Goal: Task Accomplishment & Management: Complete application form

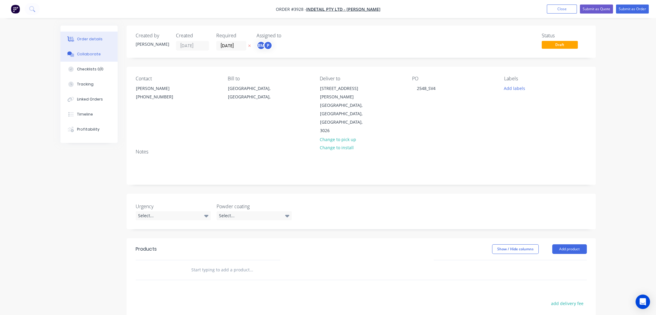
click at [87, 52] on div "Collaborate" at bounding box center [89, 53] width 24 height 5
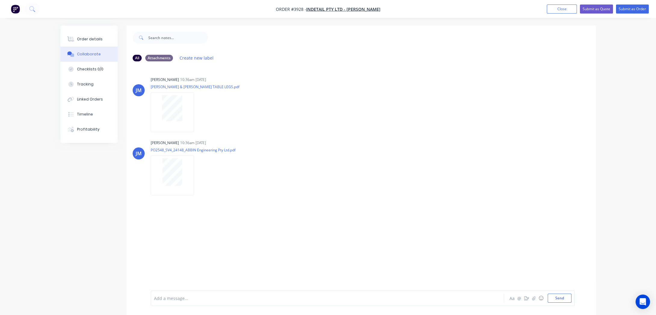
click at [80, 30] on div "Order details Collaborate Checklists 0/0 Tracking Linked Orders Timeline Profit…" at bounding box center [88, 84] width 57 height 117
click at [78, 38] on div "Order details" at bounding box center [90, 38] width 26 height 5
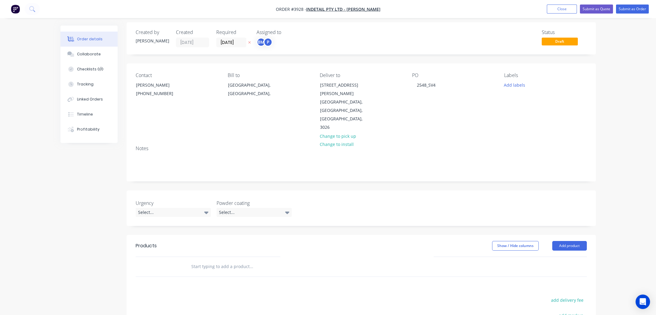
scroll to position [27, 0]
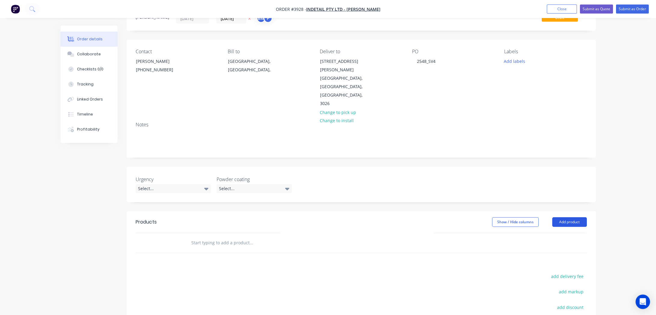
click at [575, 217] on button "Add product" at bounding box center [569, 222] width 35 height 10
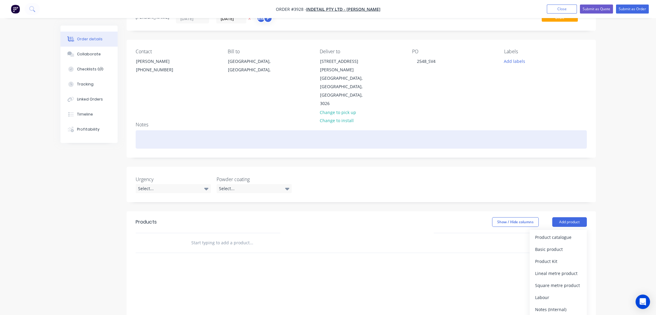
click at [341, 130] on div at bounding box center [361, 139] width 451 height 18
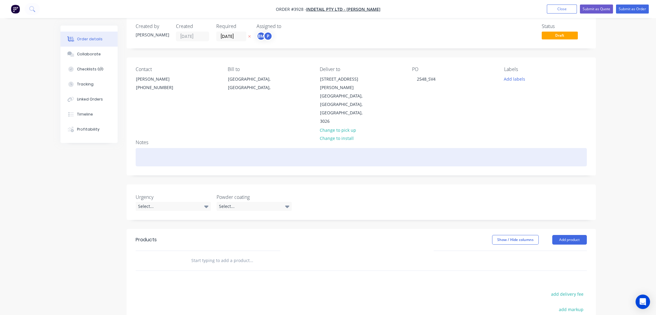
scroll to position [0, 0]
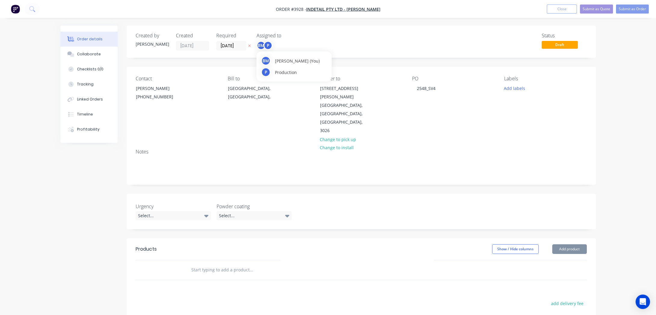
drag, startPoint x: 265, startPoint y: 47, endPoint x: 270, endPoint y: 51, distance: 6.5
click at [266, 47] on div "P" at bounding box center [267, 45] width 9 height 9
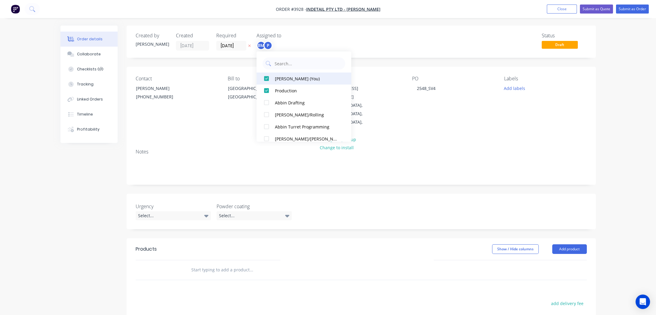
click at [281, 80] on div "[PERSON_NAME] (You)" at bounding box center [307, 78] width 64 height 6
click at [349, 36] on div "Status Draft" at bounding box center [452, 42] width 270 height 18
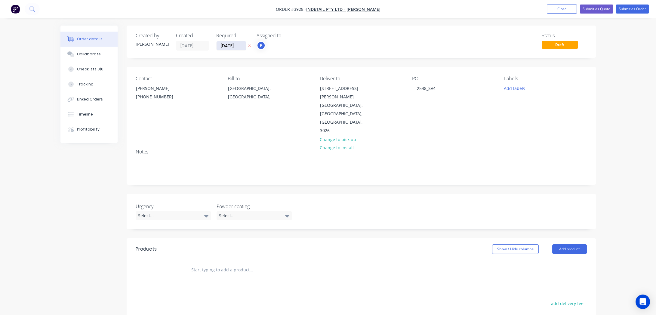
click at [232, 48] on input "[DATE]" at bounding box center [231, 45] width 29 height 9
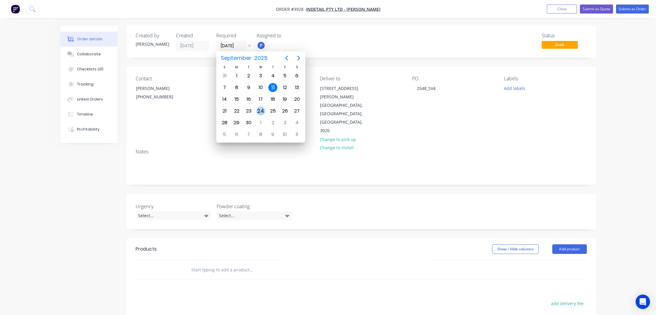
click at [262, 110] on div "24" at bounding box center [260, 110] width 9 height 9
type input "[DATE]"
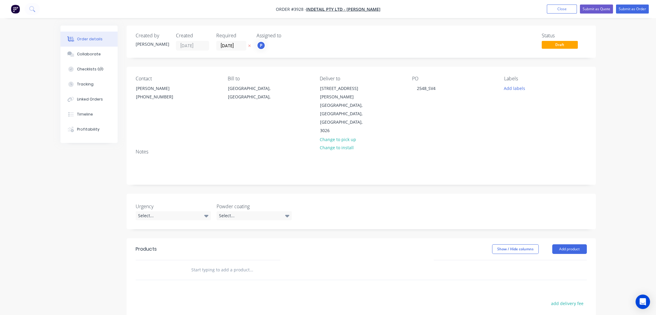
click at [295, 40] on div "Assigned to P" at bounding box center [287, 42] width 60 height 18
click at [518, 90] on button "Add labels" at bounding box center [515, 88] width 28 height 8
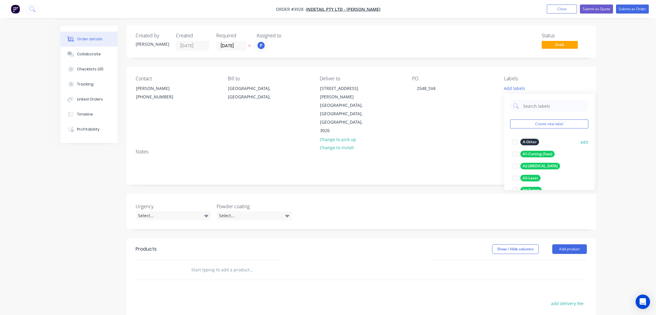
click at [546, 153] on div "A1-Cutting (Saw)" at bounding box center [537, 154] width 34 height 7
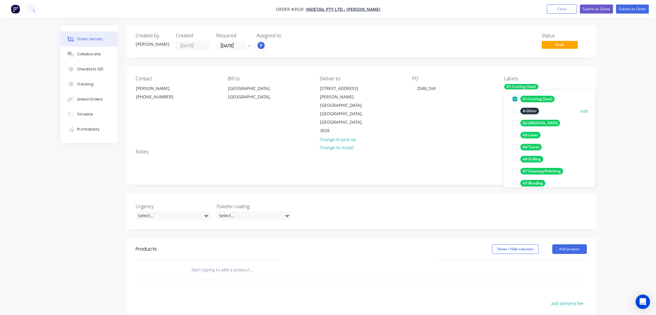
scroll to position [82, 0]
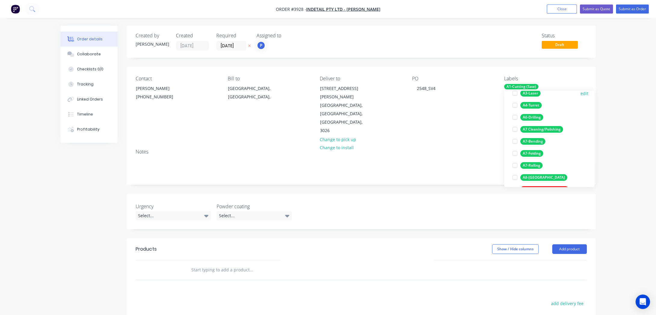
click at [532, 94] on div "A3-Laser" at bounding box center [530, 93] width 20 height 7
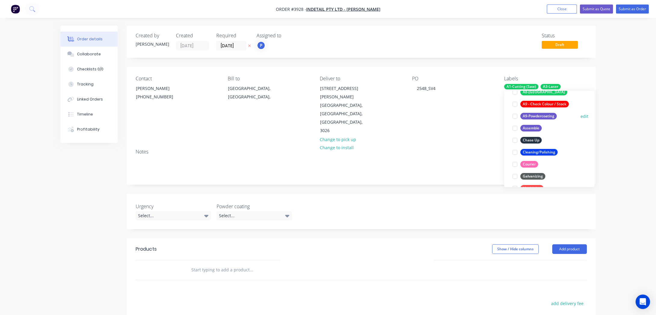
click at [542, 116] on div "A9-Powdercoating" at bounding box center [538, 116] width 36 height 7
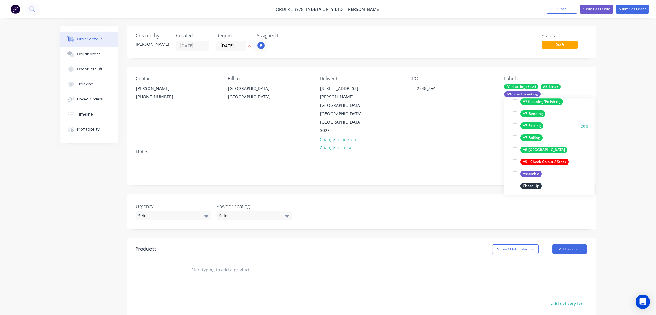
scroll to position [102, 0]
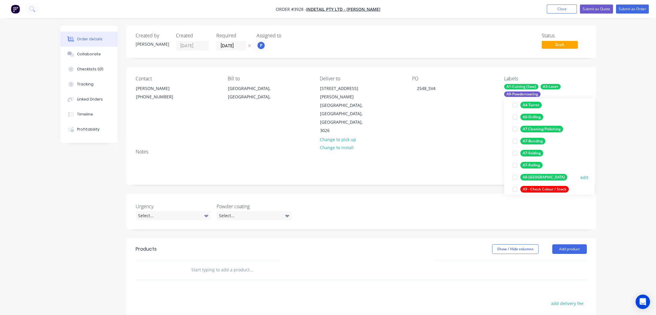
click at [528, 177] on div "A8-[GEOGRAPHIC_DATA]" at bounding box center [543, 177] width 47 height 7
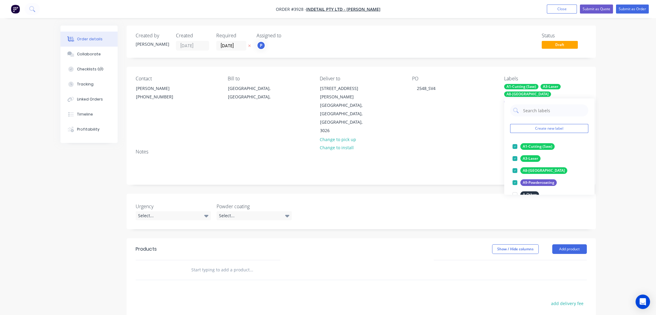
click at [626, 135] on div "Order details Collaborate Checklists 0/0 Tracking Linked Orders Timeline Profit…" at bounding box center [328, 216] width 656 height 433
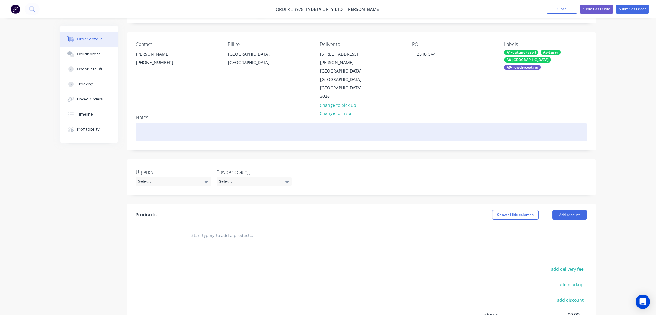
scroll to position [82, 0]
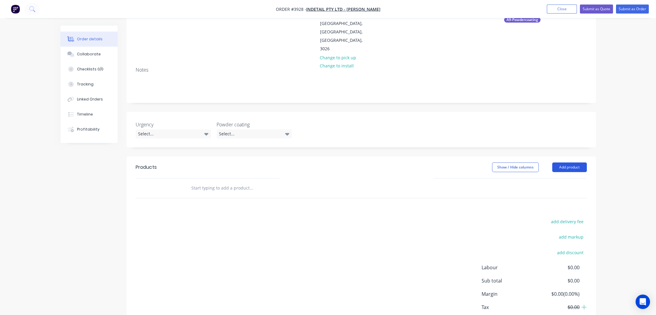
click at [572, 162] on button "Add product" at bounding box center [569, 167] width 35 height 10
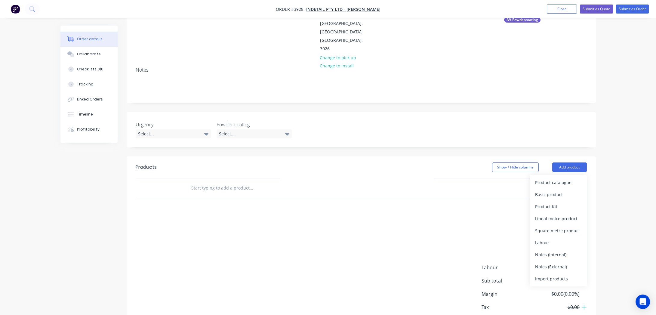
click at [571, 175] on div "Product catalogue Basic product Product Kit Lineal metre product Square metre p…" at bounding box center [558, 230] width 57 height 111
click at [536, 178] on div "Product catalogue" at bounding box center [558, 182] width 46 height 9
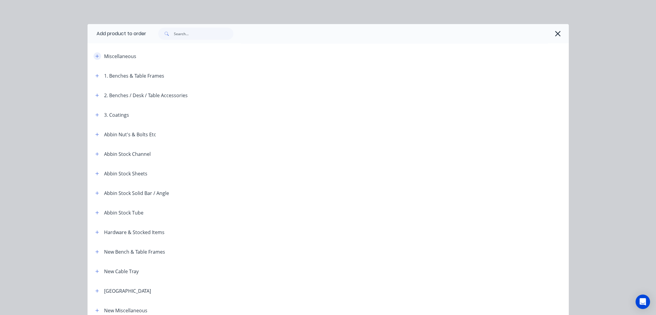
click at [95, 54] on icon "button" at bounding box center [97, 56] width 4 height 4
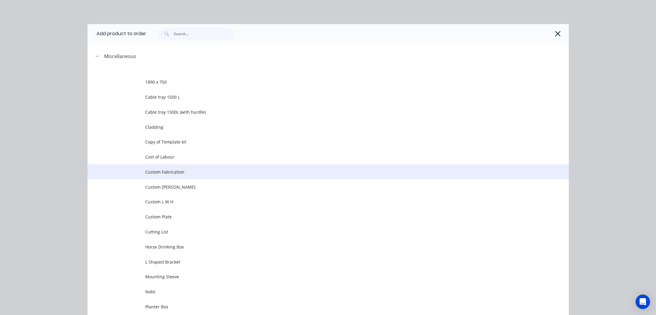
click at [145, 168] on td "Custom Fabrication" at bounding box center [356, 171] width 423 height 15
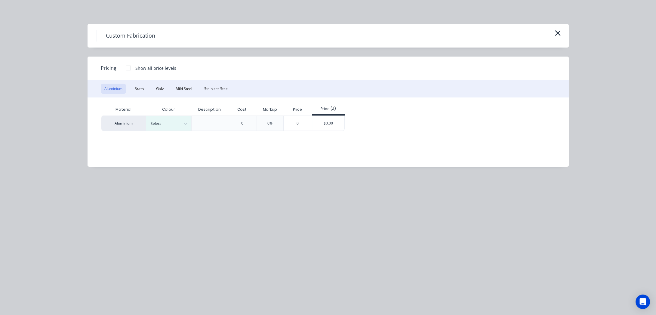
click at [192, 82] on div "Aluminium Brass Galv Mild Steel Stainless Steel" at bounding box center [328, 88] width 481 height 17
drag, startPoint x: 187, startPoint y: 88, endPoint x: 219, endPoint y: 112, distance: 39.7
click at [189, 89] on button "Mild Steel" at bounding box center [184, 89] width 24 height 10
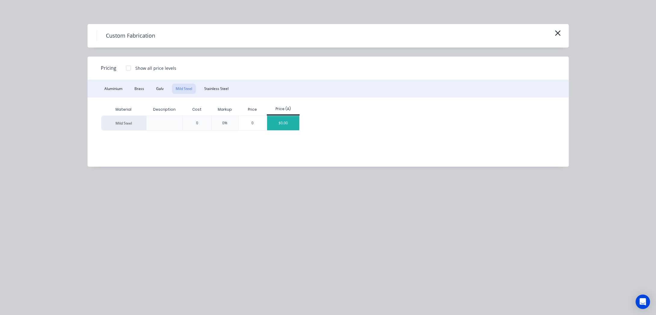
click at [269, 121] on div "$0.00" at bounding box center [283, 123] width 32 height 14
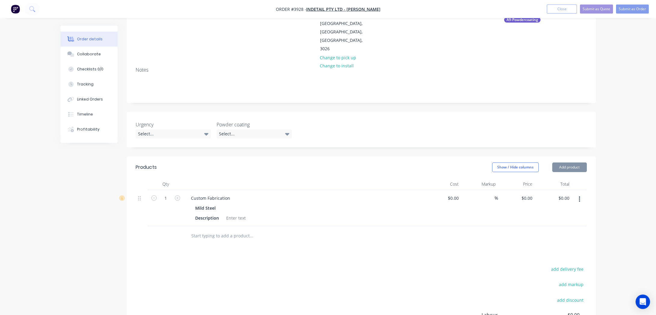
click at [205, 230] on input "text" at bounding box center [251, 236] width 120 height 12
click at [222, 194] on div "Custom Fabrication" at bounding box center [210, 198] width 49 height 9
drag, startPoint x: 232, startPoint y: 178, endPoint x: 100, endPoint y: 177, distance: 132.0
click at [100, 177] on div "Created by [PERSON_NAME] Created [DATE] Required [DATE] Assigned to P Status Dr…" at bounding box center [327, 171] width 535 height 455
paste div
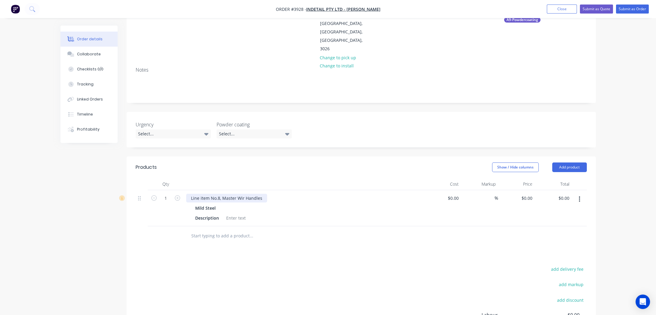
click at [202, 194] on div "Line item No.8, Master Wir Handles" at bounding box center [226, 198] width 81 height 9
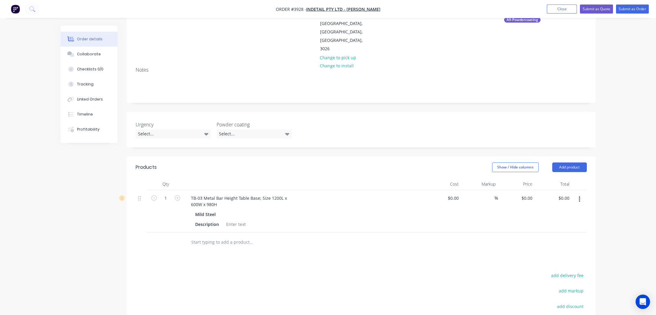
click at [173, 232] on div at bounding box center [166, 242] width 36 height 20
click at [168, 194] on input "1" at bounding box center [166, 198] width 16 height 9
type input "6"
click at [336, 236] on div at bounding box center [276, 242] width 180 height 12
click at [191, 194] on div "TB-03 Metal Bar Height Table Base; Size 1200L x 600W x 980H" at bounding box center [239, 201] width 106 height 15
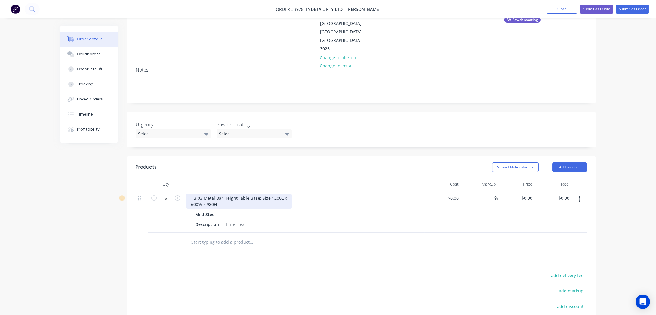
click at [191, 194] on div "TB-03 Metal Bar Height Table Base; Size 1200L x 600W x 980H" at bounding box center [239, 201] width 106 height 15
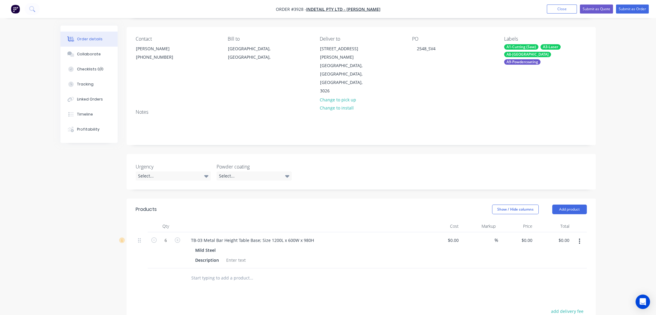
scroll to position [109, 0]
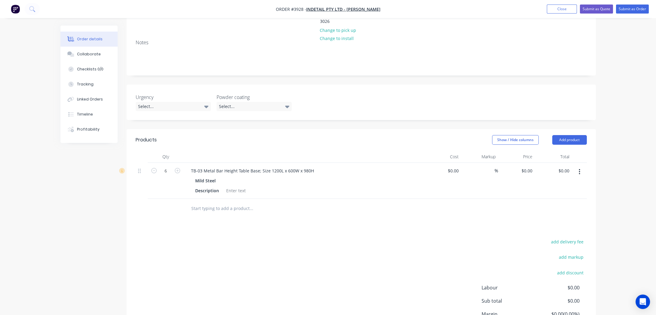
click at [581, 166] on button "button" at bounding box center [579, 171] width 14 height 11
click at [564, 195] on div "Duplicate" at bounding box center [558, 199] width 46 height 9
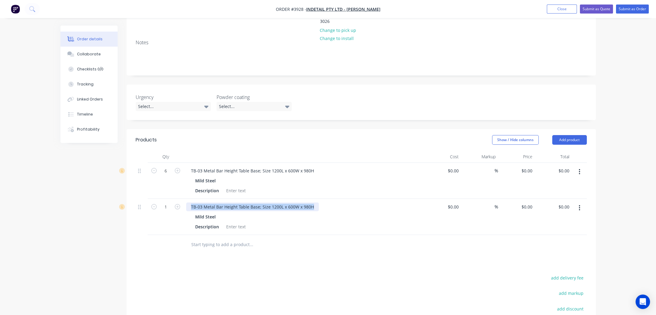
drag, startPoint x: 187, startPoint y: 189, endPoint x: 349, endPoint y: 190, distance: 162.4
click at [349, 202] on div "TB-03 Metal Bar Height Table Base; Size 1200L x 600W x 980H" at bounding box center [304, 206] width 236 height 9
paste div
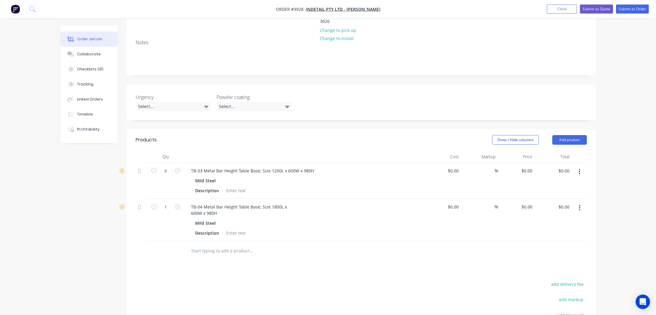
click at [189, 202] on div "TB-04 Metal Bar Height Table Base; Size 1800L x 600W x 980H" at bounding box center [239, 209] width 106 height 15
click at [235, 186] on div at bounding box center [236, 190] width 24 height 9
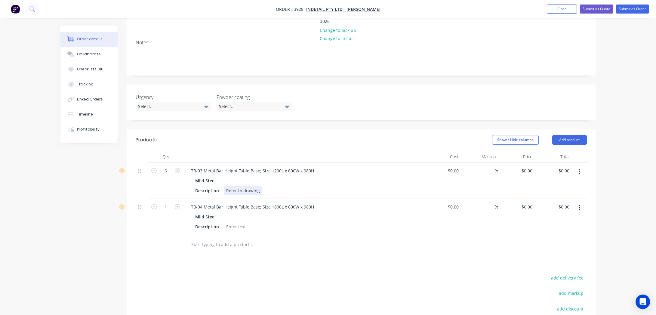
click at [242, 186] on div "Refer to drawing" at bounding box center [243, 190] width 38 height 9
copy div "Refer to drawing"
click at [243, 222] on div at bounding box center [236, 226] width 24 height 9
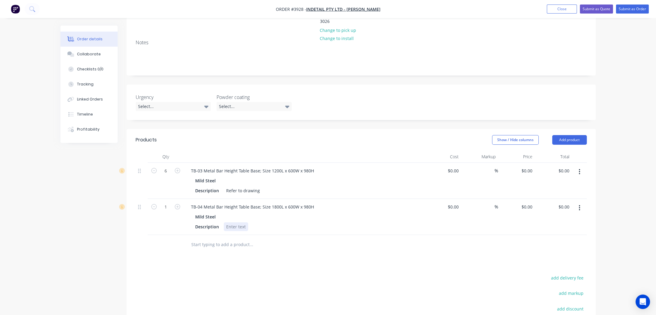
paste div
click at [177, 202] on form "1" at bounding box center [165, 206] width 31 height 9
click at [177, 204] on icon "button" at bounding box center [177, 206] width 5 height 5
type input "2"
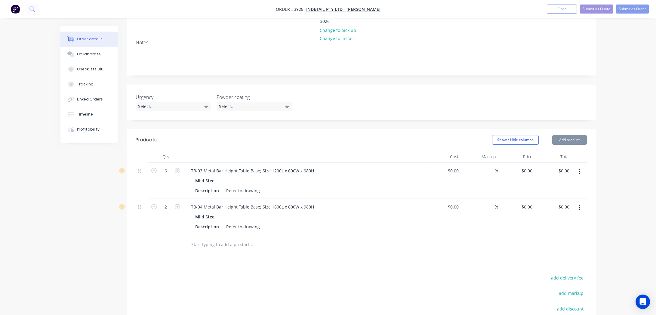
click at [582, 202] on button "button" at bounding box center [579, 207] width 14 height 11
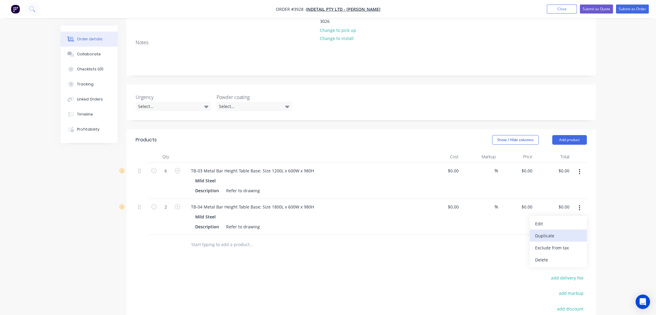
click at [570, 229] on button "Duplicate" at bounding box center [558, 235] width 57 height 12
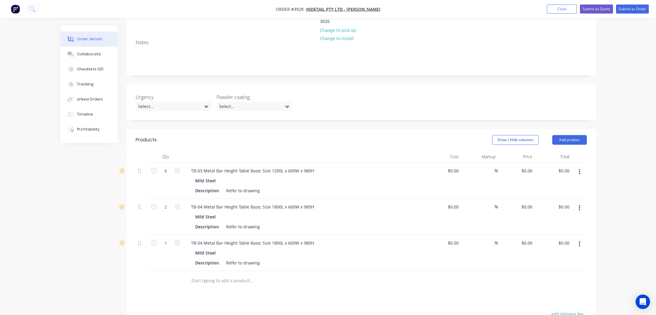
click at [206, 235] on div "TB-04 Metal Bar Height Table Base; Size 1800L x 600W x 980H Mild Steel Descript…" at bounding box center [304, 253] width 241 height 36
click at [204, 239] on div "TB-04 Metal Bar Height Table Base; Size 1800L x 600W x 980H" at bounding box center [252, 243] width 133 height 9
paste div
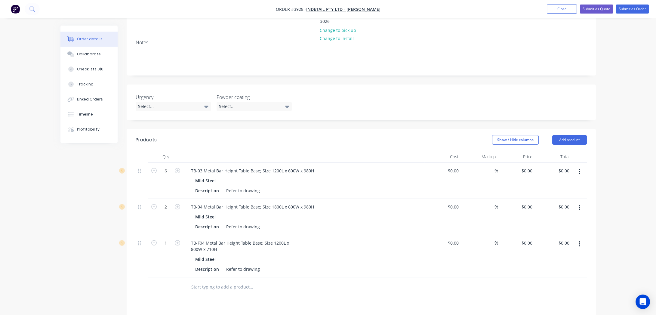
click at [175, 284] on div "Products Show / Hide columns Add product Qty Cost Markup Price Total 6 TB-03 Me…" at bounding box center [361, 285] width 469 height 312
click at [189, 239] on div "TB-F04 Metal Bar Height Table Base; Size 1200L x 800W x 710H" at bounding box center [240, 246] width 108 height 15
click at [293, 290] on div "Products Show / Hide columns Add product Qty Cost Markup Price Total 6 TB-03 Me…" at bounding box center [361, 282] width 469 height 306
click at [177, 240] on icon "button" at bounding box center [177, 242] width 5 height 5
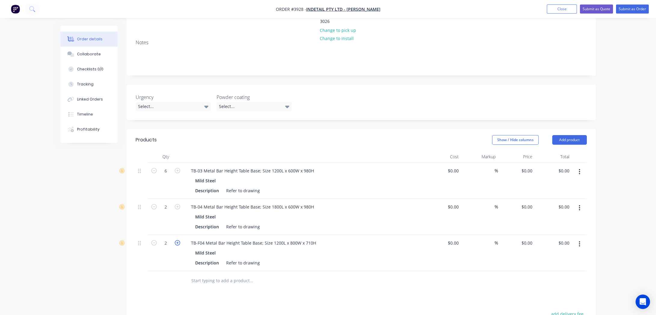
type input "3"
click at [146, 271] on div at bounding box center [142, 281] width 12 height 20
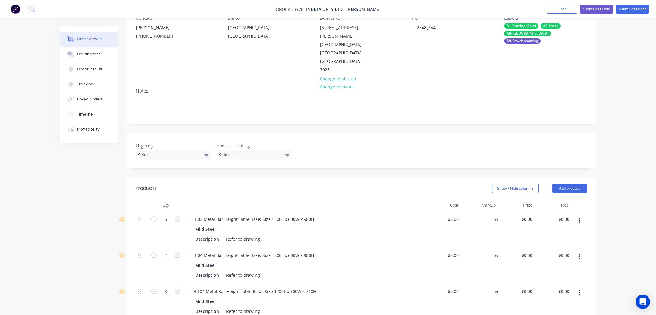
scroll to position [0, 0]
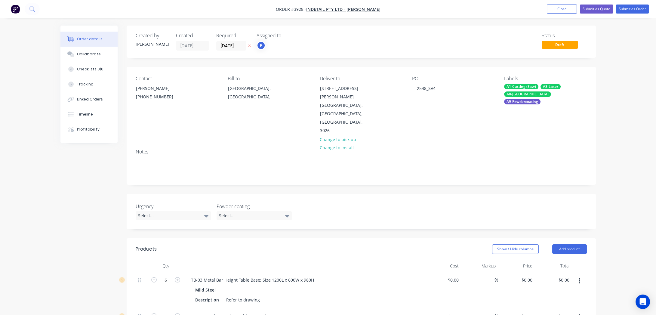
click at [136, 103] on div "Order details Collaborate Checklists 0/0 Tracking Linked Orders Timeline Profit…" at bounding box center [327, 290] width 547 height 528
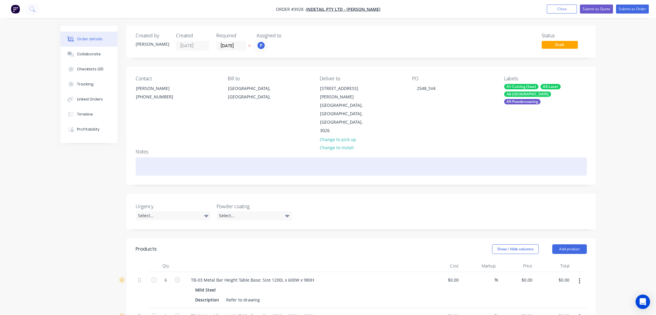
click at [168, 157] on div at bounding box center [361, 166] width 451 height 18
paste div
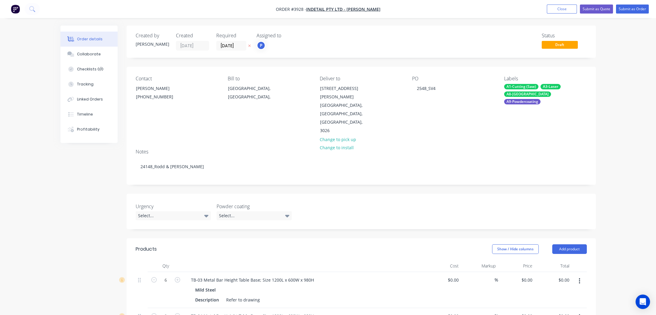
click at [446, 203] on div "Urgency Select... Powder coating Select..." at bounding box center [361, 211] width 469 height 35
click at [482, 149] on div "Notes" at bounding box center [361, 152] width 451 height 6
drag, startPoint x: 229, startPoint y: 221, endPoint x: 408, endPoint y: 183, distance: 182.7
click at [478, 162] on div "Notes 24148_Rodd & [PERSON_NAME]" at bounding box center [361, 164] width 469 height 40
click at [620, 10] on button "Submit as Order" at bounding box center [632, 9] width 33 height 9
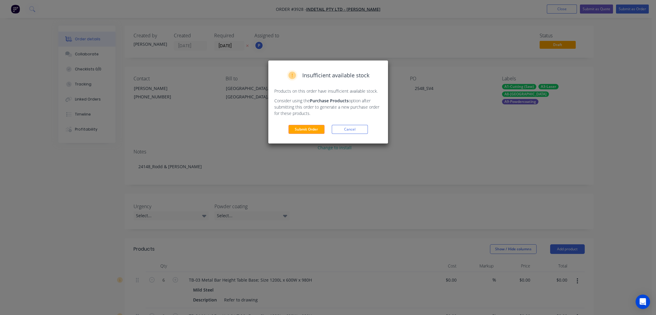
click at [313, 124] on div "Insufficient available stock Products on this order have insufficient available…" at bounding box center [328, 101] width 120 height 83
click at [311, 131] on button "Submit Order" at bounding box center [306, 129] width 36 height 9
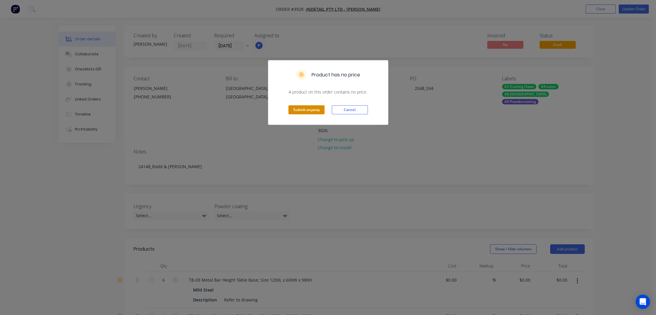
click at [297, 111] on button "Submit anyway" at bounding box center [306, 109] width 36 height 9
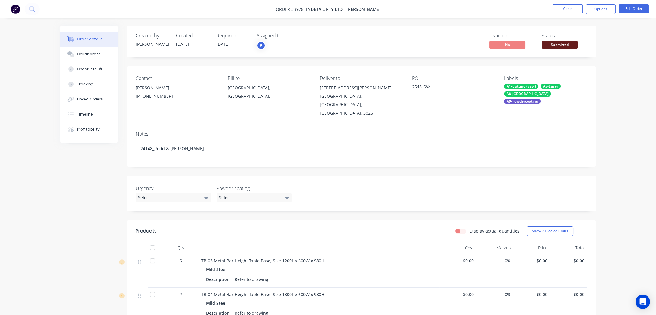
click at [577, 42] on span "Submitted" at bounding box center [560, 45] width 36 height 8
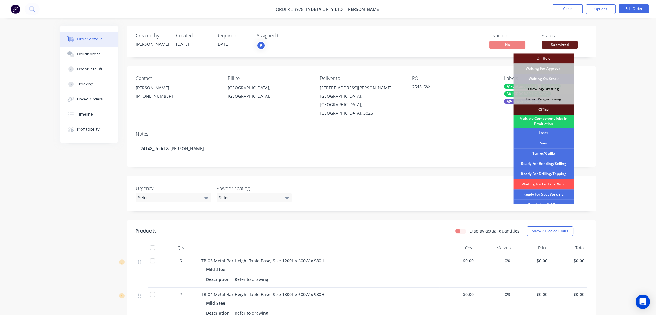
click at [534, 92] on div "Drawing/Drafting" at bounding box center [543, 89] width 60 height 10
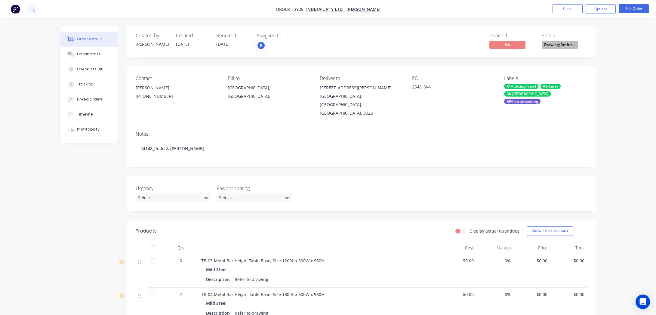
drag, startPoint x: 596, startPoint y: 11, endPoint x: 595, endPoint y: 15, distance: 4.4
click at [595, 13] on button "Options" at bounding box center [601, 9] width 30 height 10
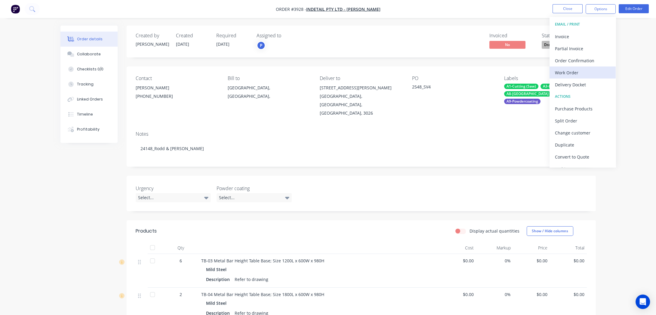
click at [586, 73] on div "Work Order" at bounding box center [582, 72] width 55 height 9
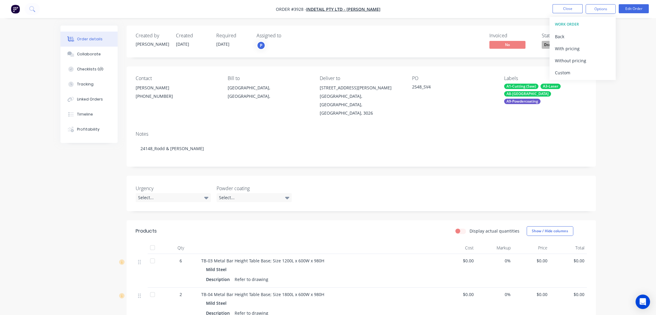
click at [584, 61] on div "Without pricing" at bounding box center [582, 60] width 55 height 9
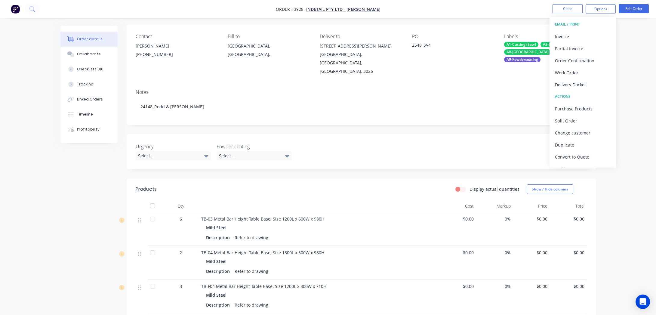
scroll to position [109, 0]
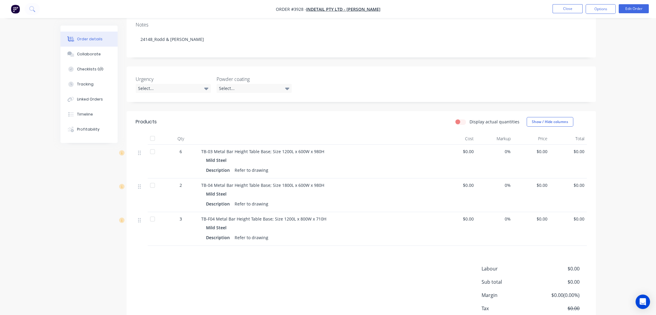
click at [293, 282] on div "Labour $0.00 Sub total $0.00 Margin $0.00 ( 0.00 %) Tax $0.00 Total $0.00" at bounding box center [361, 300] width 451 height 70
drag, startPoint x: 629, startPoint y: 123, endPoint x: 676, endPoint y: 105, distance: 50.5
drag, startPoint x: 676, startPoint y: 105, endPoint x: 620, endPoint y: 8, distance: 112.9
click at [620, 8] on button "Edit Order" at bounding box center [634, 8] width 30 height 9
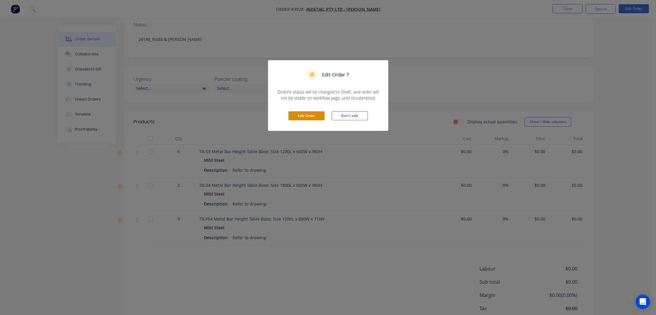
click at [299, 118] on button "Edit Order" at bounding box center [306, 115] width 36 height 9
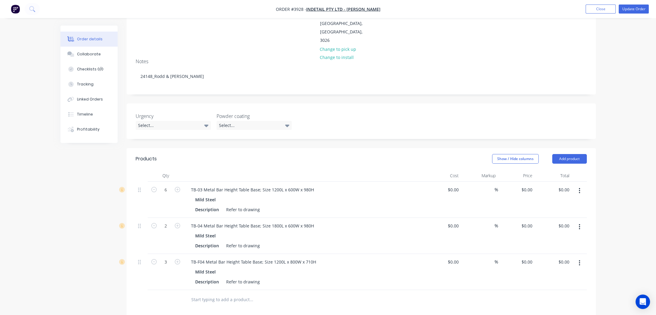
scroll to position [137, 0]
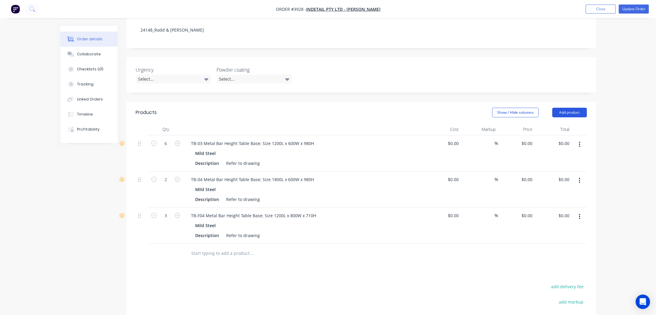
click at [564, 108] on button "Add product" at bounding box center [569, 113] width 35 height 10
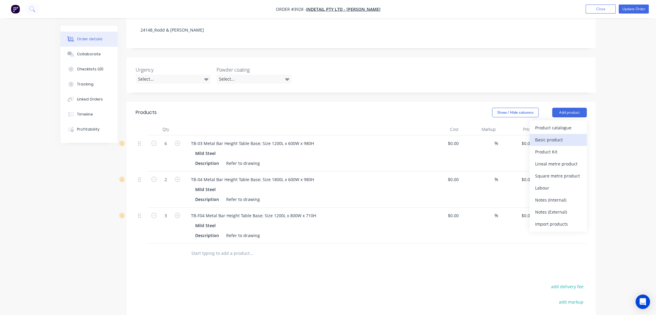
click at [563, 135] on div "Basic product" at bounding box center [558, 139] width 46 height 9
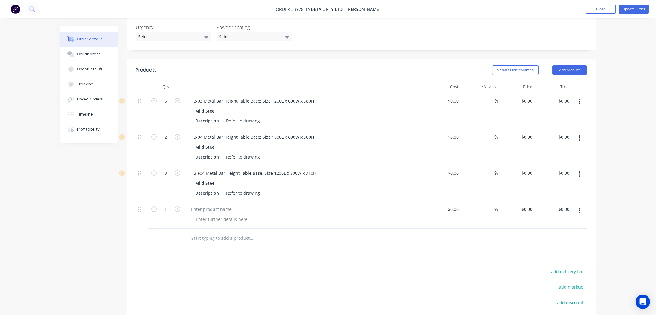
scroll to position [248, 0]
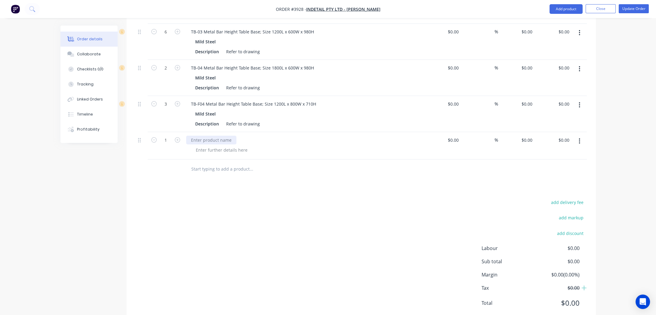
click at [211, 136] on div at bounding box center [211, 140] width 50 height 9
click at [275, 205] on div "add delivery fee add markup add discount Labour $0.00 Sub total $0.00 Margin $0…" at bounding box center [361, 256] width 451 height 116
click at [202, 146] on div at bounding box center [221, 150] width 61 height 9
click at [322, 229] on div "add delivery fee add markup add discount Labour $0.00 Sub total $0.00 Margin $0…" at bounding box center [361, 256] width 451 height 116
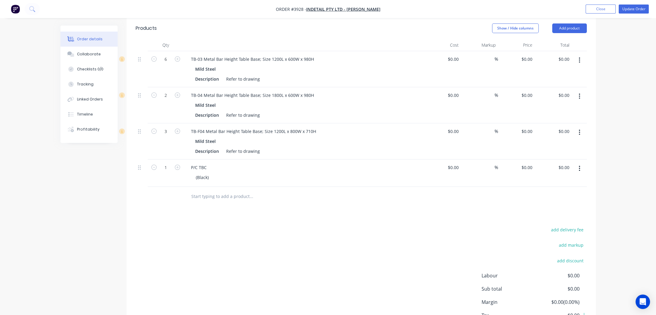
scroll to position [166, 0]
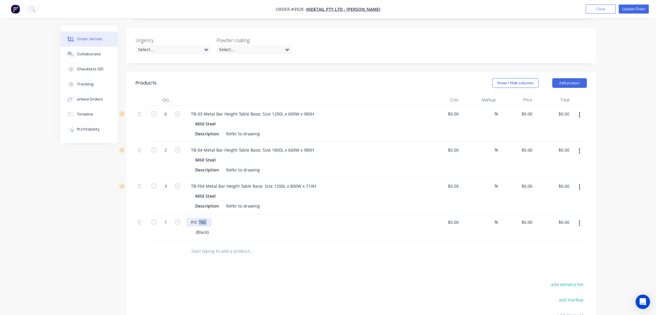
drag, startPoint x: 199, startPoint y: 203, endPoint x: 221, endPoint y: 205, distance: 22.6
click at [221, 218] on div "P/C TBC" at bounding box center [304, 222] width 236 height 9
drag, startPoint x: 207, startPoint y: 214, endPoint x: 197, endPoint y: 214, distance: 10.5
click at [197, 228] on div "(Black)" at bounding box center [202, 232] width 23 height 9
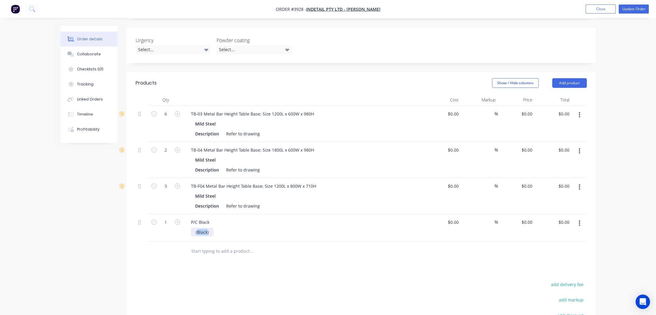
drag, startPoint x: 198, startPoint y: 214, endPoint x: 207, endPoint y: 216, distance: 9.4
click at [207, 228] on div "(Black)" at bounding box center [202, 232] width 23 height 9
click at [202, 262] on div "Products Show / Hide columns Add product Qty Cost Markup Price Total 6 TB-03 Me…" at bounding box center [361, 238] width 469 height 333
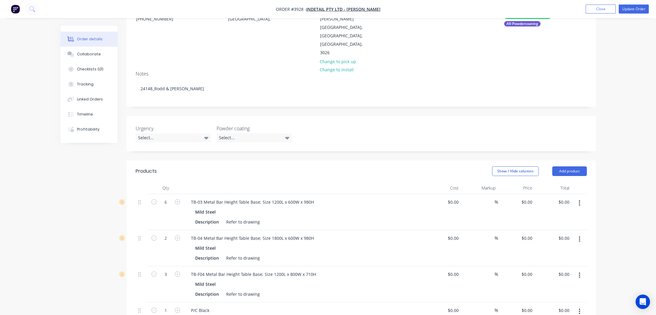
scroll to position [29, 0]
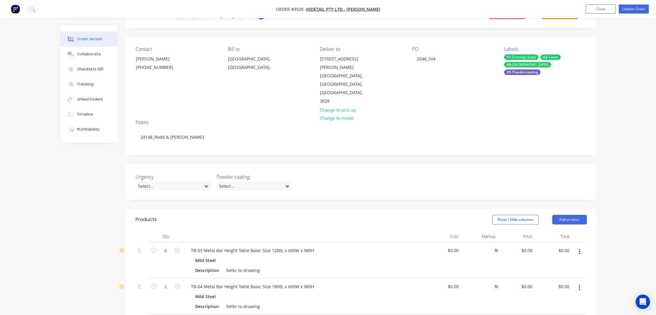
click at [631, 2] on nav "Order #3928 - Indetail Pty Ltd - [PERSON_NAME] Add product Close Update Order" at bounding box center [328, 9] width 656 height 18
click at [631, 7] on button "Update Order" at bounding box center [634, 9] width 30 height 9
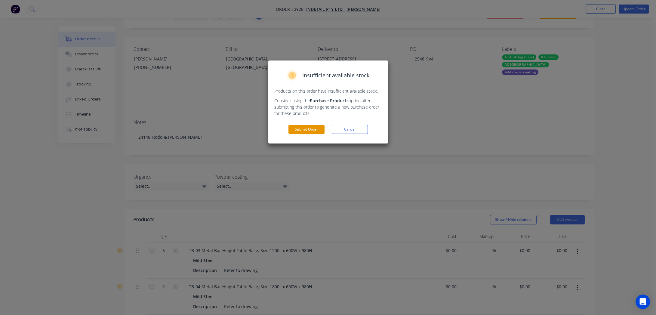
click at [297, 131] on button "Submit Order" at bounding box center [306, 129] width 36 height 9
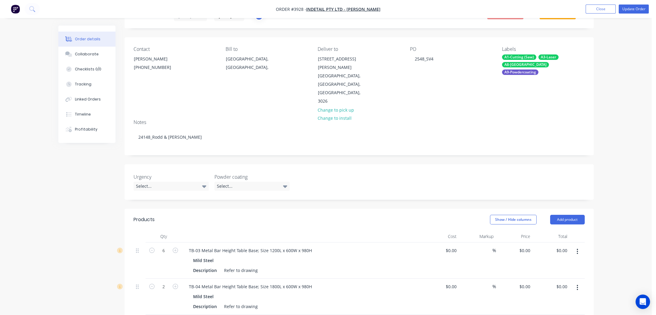
scroll to position [0, 0]
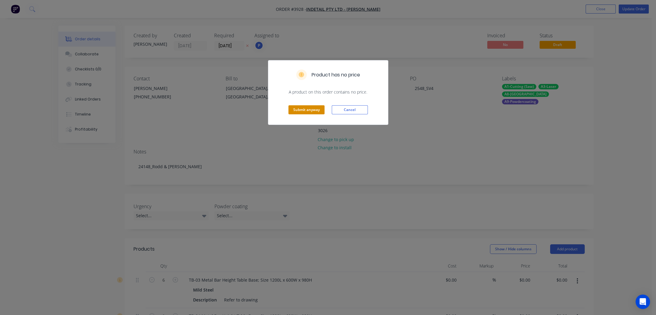
click at [294, 106] on button "Submit anyway" at bounding box center [306, 109] width 36 height 9
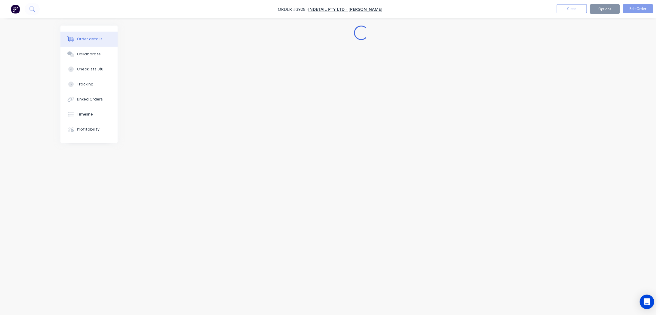
click at [294, 108] on div "Submit anyway Cancel" at bounding box center [330, 94] width 120 height 29
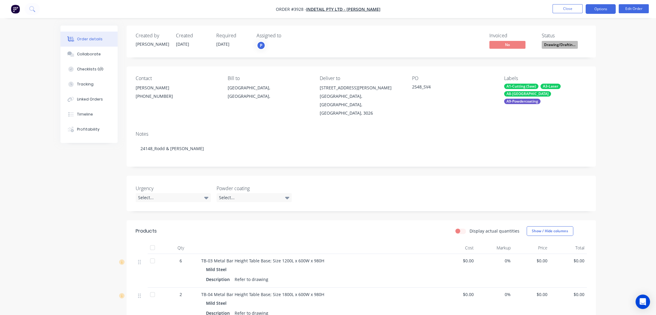
click at [602, 5] on button "Options" at bounding box center [601, 9] width 30 height 10
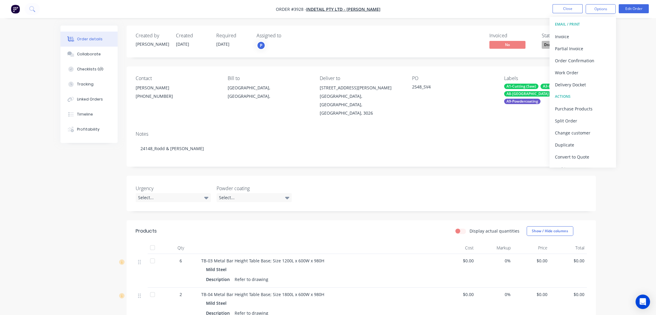
drag, startPoint x: 545, startPoint y: 6, endPoint x: 551, endPoint y: 8, distance: 6.1
click at [549, 7] on ul "Close Options EMAIL / PRINT Invoice Partial Invoice Order Confirmation Work Ord…" at bounding box center [600, 9] width 111 height 10
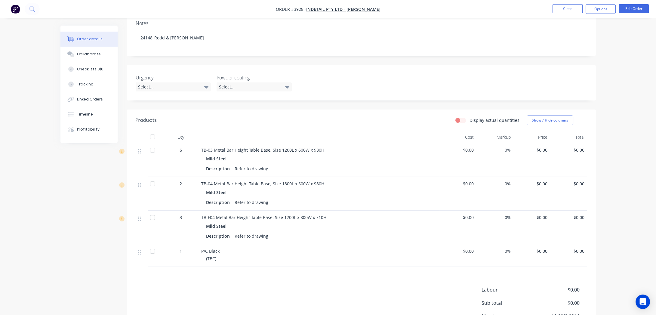
scroll to position [161, 0]
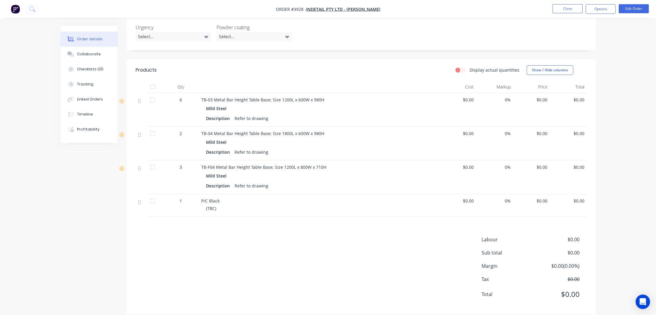
click at [204, 198] on span "P/C Black" at bounding box center [210, 201] width 18 height 6
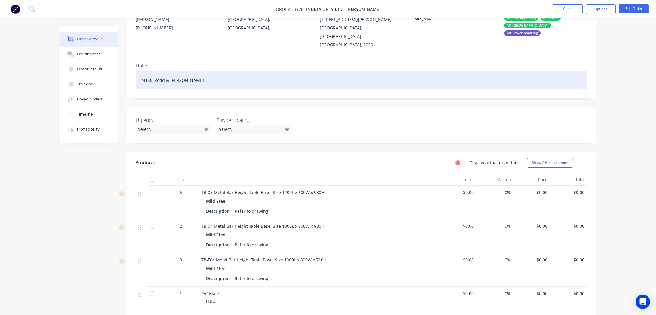
scroll to position [0, 0]
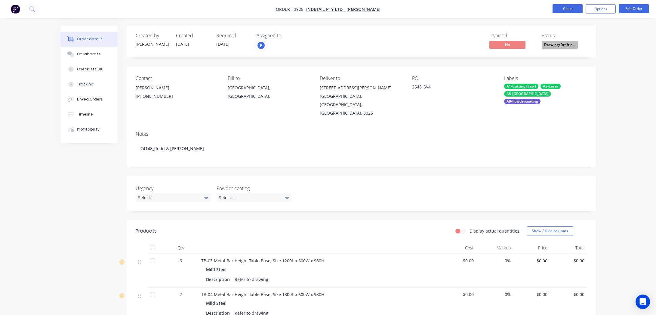
click at [565, 9] on button "Close" at bounding box center [567, 8] width 30 height 9
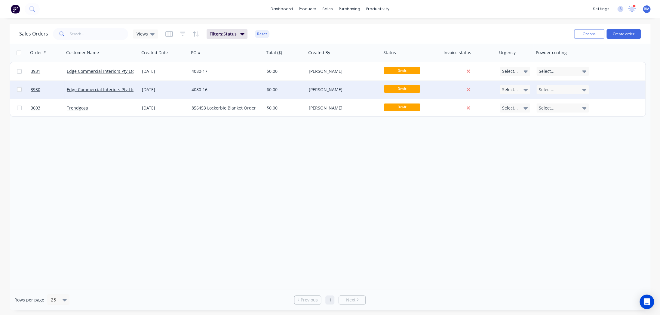
click at [177, 88] on div "[DATE]" at bounding box center [164, 90] width 45 height 6
